Goal: Task Accomplishment & Management: Manage account settings

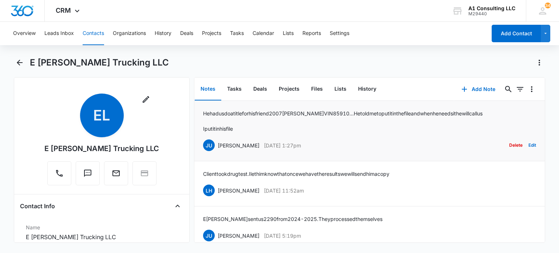
scroll to position [146, 0]
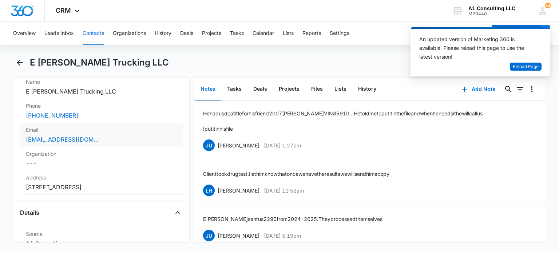
click at [109, 146] on div "Email Cancel Save Changes [EMAIL_ADDRESS][DOMAIN_NAME]" at bounding box center [101, 135] width 163 height 24
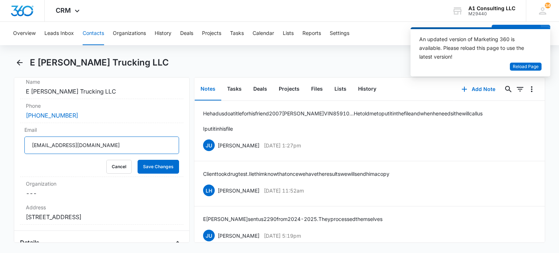
click at [114, 145] on input "[EMAIL_ADDRESS][DOMAIN_NAME]" at bounding box center [101, 145] width 154 height 17
click at [156, 166] on button "Save Changes" at bounding box center [159, 167] width 42 height 14
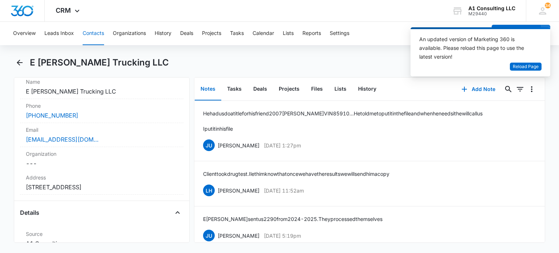
click at [88, 37] on button "Contacts" at bounding box center [93, 33] width 21 height 23
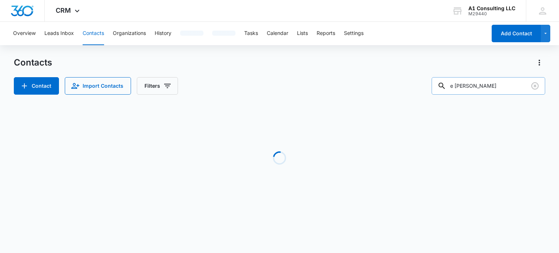
drag, startPoint x: 492, startPoint y: 83, endPoint x: 439, endPoint y: 87, distance: 53.7
click at [439, 87] on input "e lopez" at bounding box center [489, 85] width 114 height 17
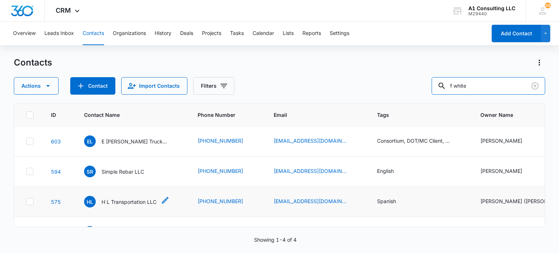
scroll to position [25, 0]
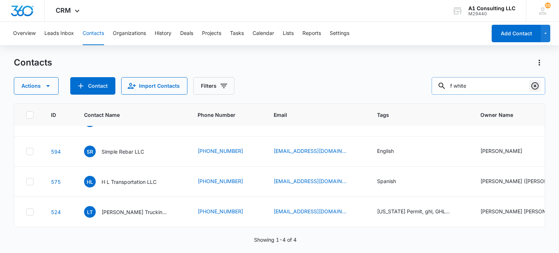
type input "f white"
drag, startPoint x: 535, startPoint y: 86, endPoint x: 530, endPoint y: 87, distance: 5.3
click at [535, 86] on icon "Clear" at bounding box center [535, 85] width 7 height 7
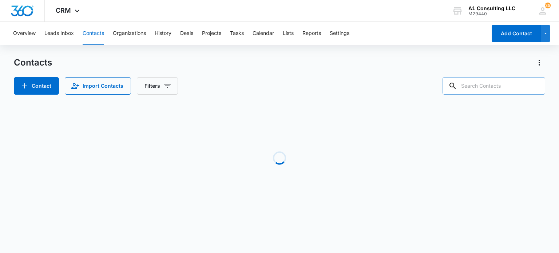
click at [503, 92] on input "text" at bounding box center [494, 85] width 103 height 17
type input "f white"
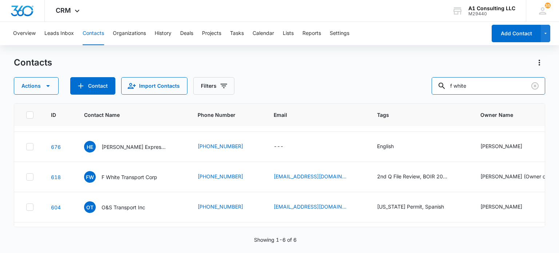
scroll to position [0, 0]
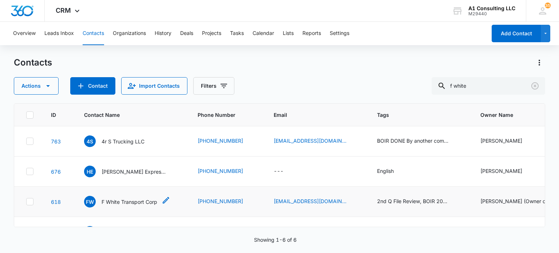
click at [133, 201] on p "F White Transport Corp" at bounding box center [130, 202] width 56 height 8
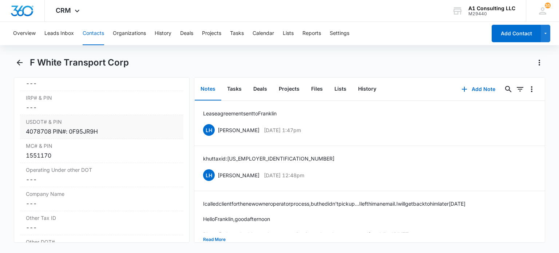
scroll to position [910, 0]
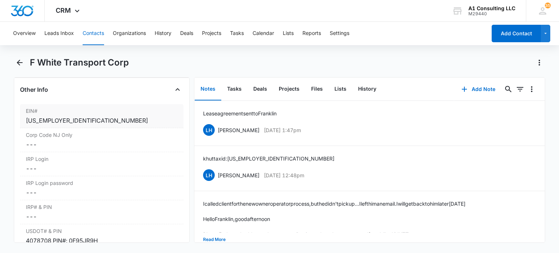
click at [74, 125] on div "93-1426313" at bounding box center [101, 120] width 151 height 9
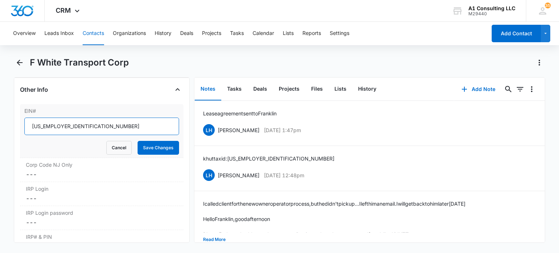
click at [80, 135] on input "93-1426313" at bounding box center [101, 126] width 154 height 17
click at [144, 135] on input "93-1426313" at bounding box center [101, 126] width 154 height 17
click at [150, 155] on button "Save Changes" at bounding box center [159, 148] width 42 height 14
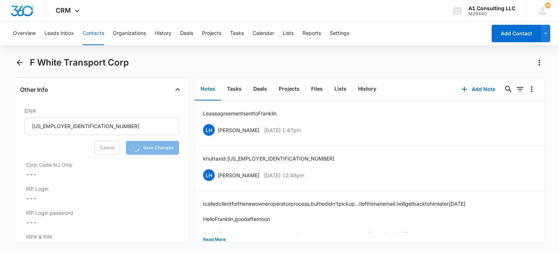
click at [100, 29] on button "Contacts" at bounding box center [93, 33] width 21 height 23
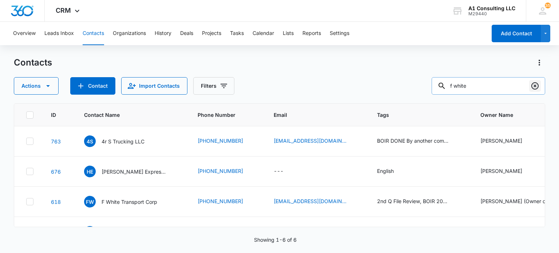
click at [537, 85] on icon "Clear" at bounding box center [535, 86] width 9 height 9
